Goal: Task Accomplishment & Management: Manage account settings

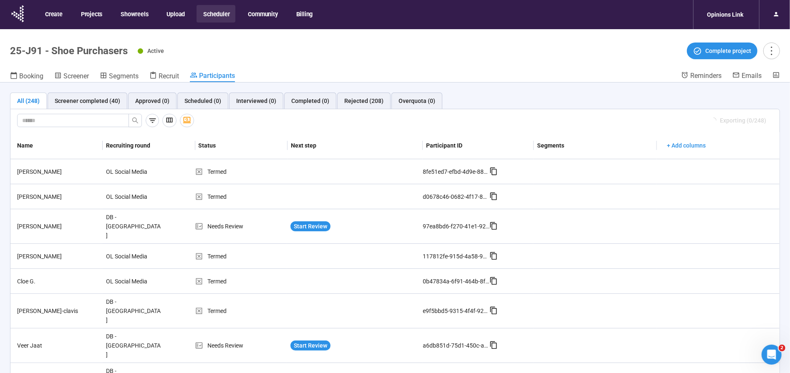
click at [219, 12] on button "Scheduler" at bounding box center [216, 14] width 39 height 18
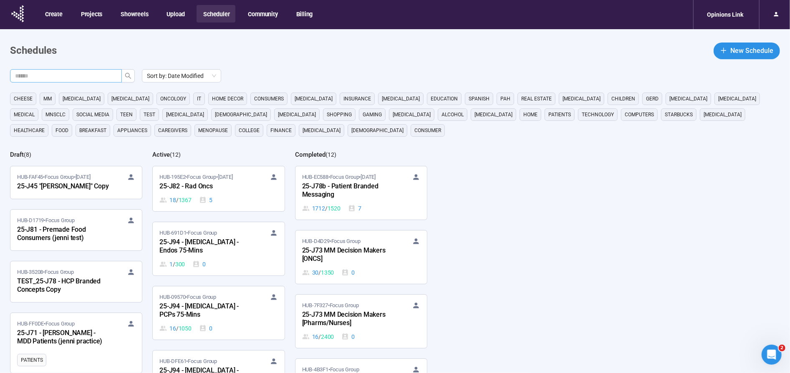
click at [81, 72] on input "text" at bounding box center [62, 75] width 95 height 9
type input "***"
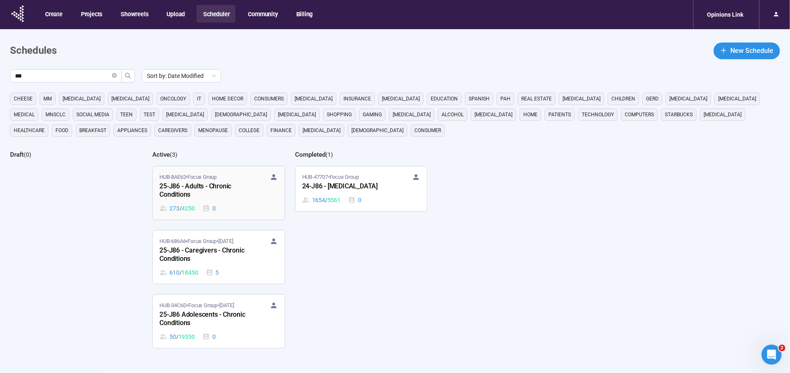
click at [212, 196] on div "25-J86 - Adults - Chronic Conditions" at bounding box center [205, 191] width 92 height 19
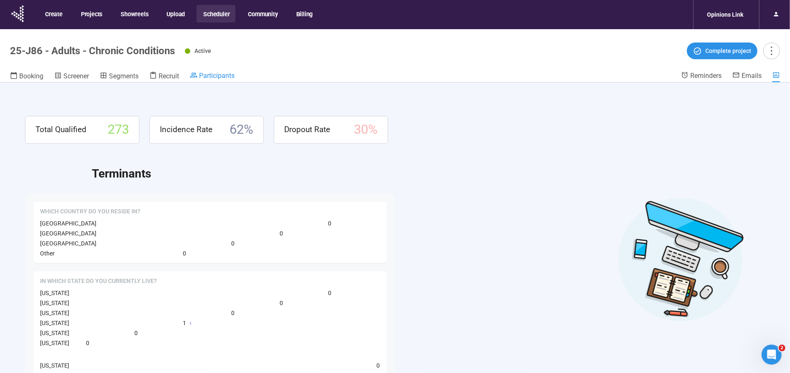
click at [221, 76] on span "Participants" at bounding box center [216, 76] width 35 height 8
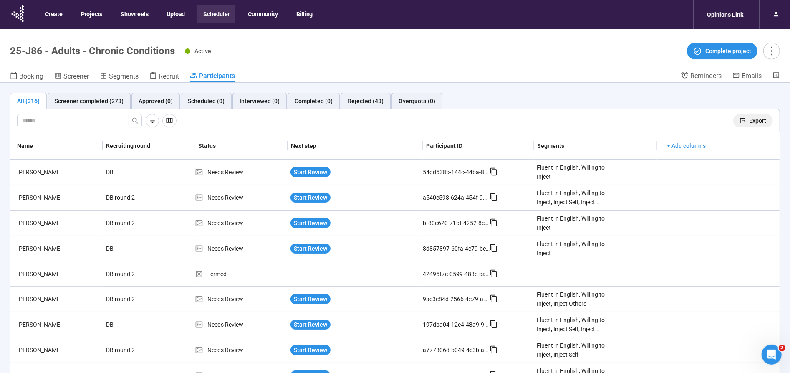
click at [757, 119] on span "Export" at bounding box center [757, 120] width 17 height 9
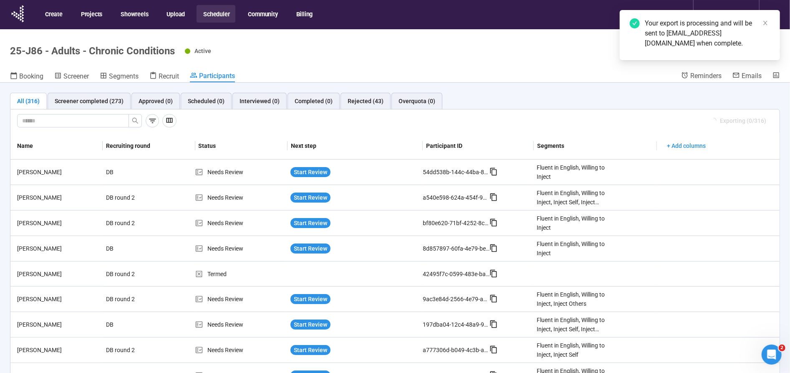
click at [218, 15] on button "Scheduler" at bounding box center [216, 14] width 39 height 18
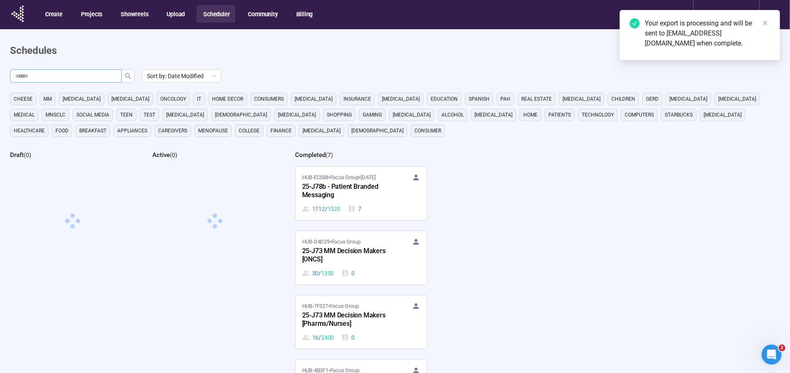
click at [93, 75] on input "text" at bounding box center [62, 75] width 95 height 9
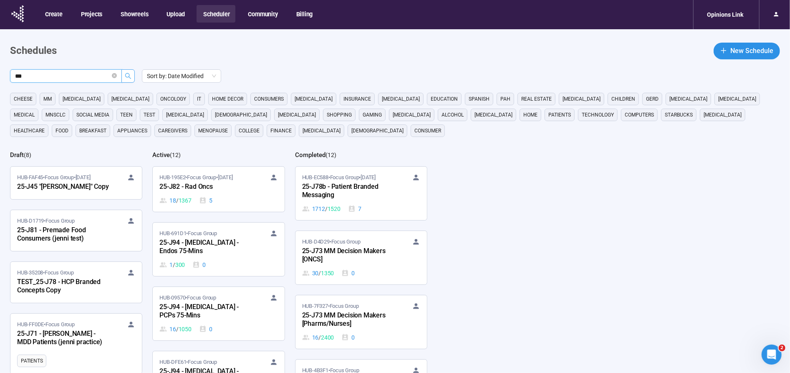
click at [127, 73] on icon "search" at bounding box center [128, 76] width 7 height 7
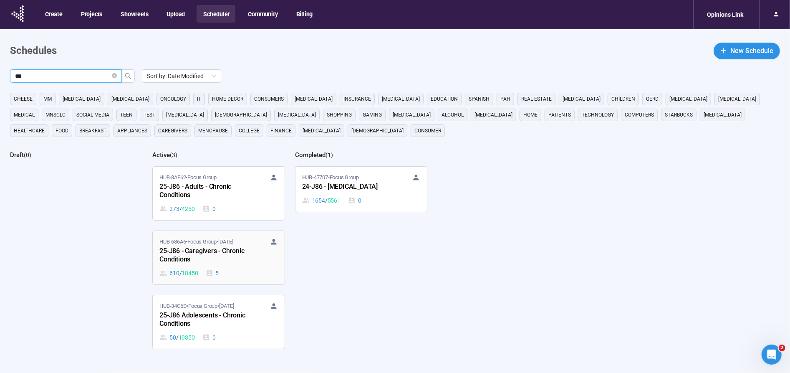
type input "***"
click at [199, 246] on div "25-J86 - Caregivers - Chronic Conditions" at bounding box center [205, 255] width 92 height 19
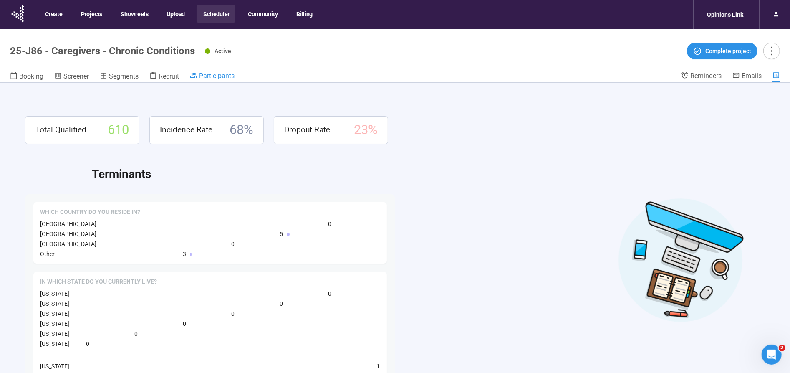
click at [223, 73] on span "Participants" at bounding box center [216, 76] width 35 height 8
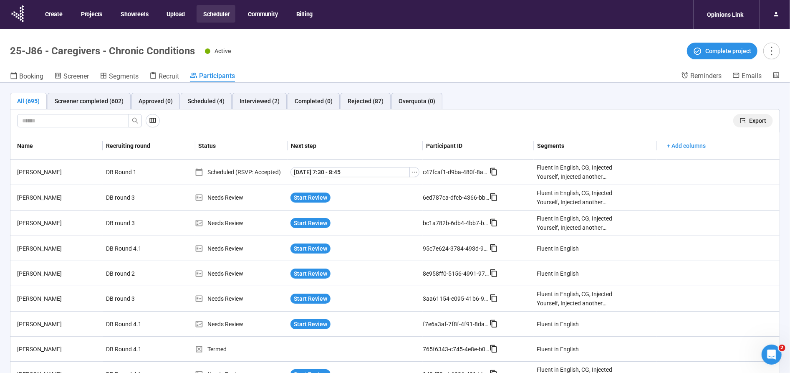
click at [758, 119] on span "Export" at bounding box center [757, 120] width 17 height 9
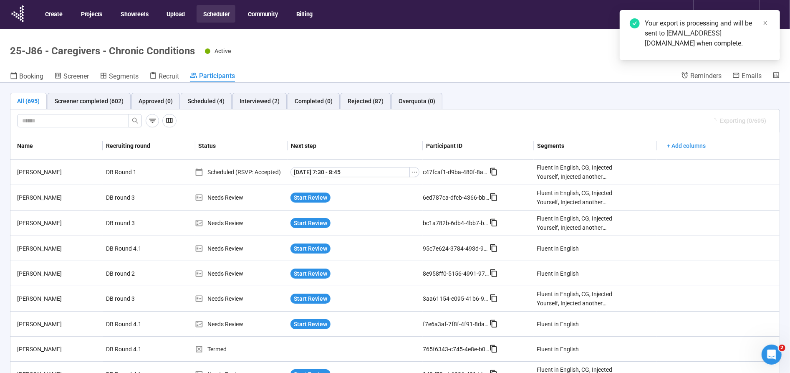
click at [219, 14] on button "Scheduler" at bounding box center [216, 14] width 39 height 18
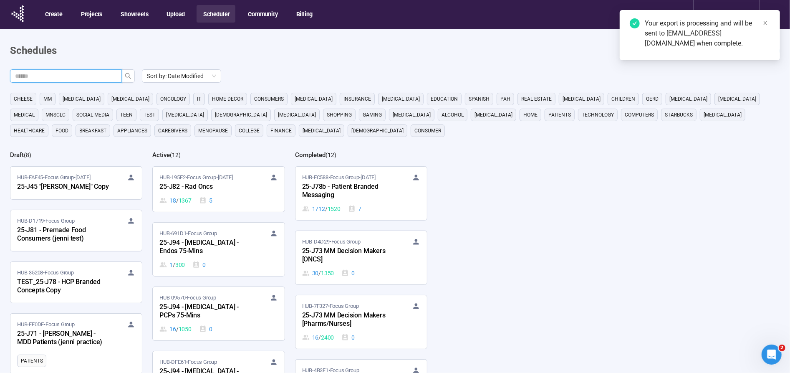
click at [84, 77] on input "text" at bounding box center [62, 75] width 95 height 9
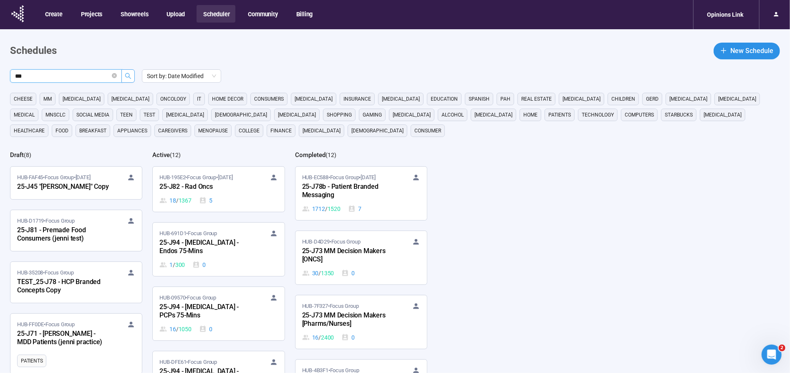
click at [130, 73] on icon "search" at bounding box center [128, 76] width 7 height 7
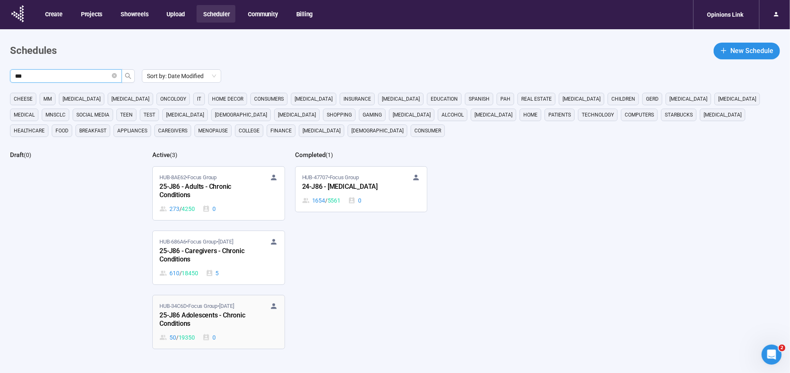
type input "***"
click at [192, 314] on div "25-J86 Adolescents - Chronic Conditions" at bounding box center [205, 319] width 92 height 19
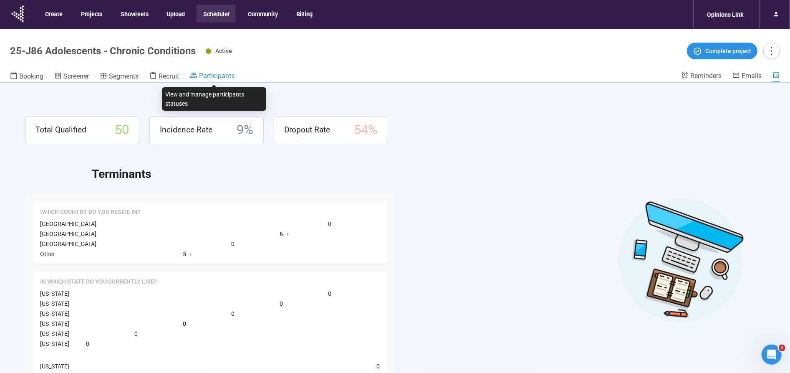
click at [209, 78] on span "Participants" at bounding box center [216, 76] width 35 height 8
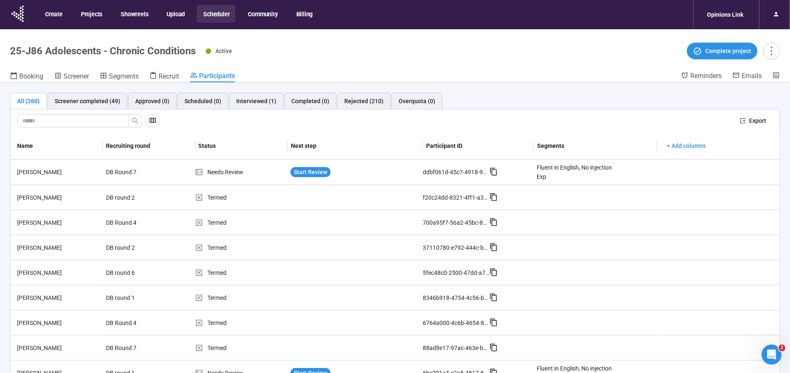
click at [763, 113] on div "Export" at bounding box center [394, 120] width 769 height 23
drag, startPoint x: 761, startPoint y: 119, endPoint x: 685, endPoint y: 112, distance: 76.2
click at [761, 119] on span "Export" at bounding box center [757, 120] width 17 height 9
